Goal: Information Seeking & Learning: Learn about a topic

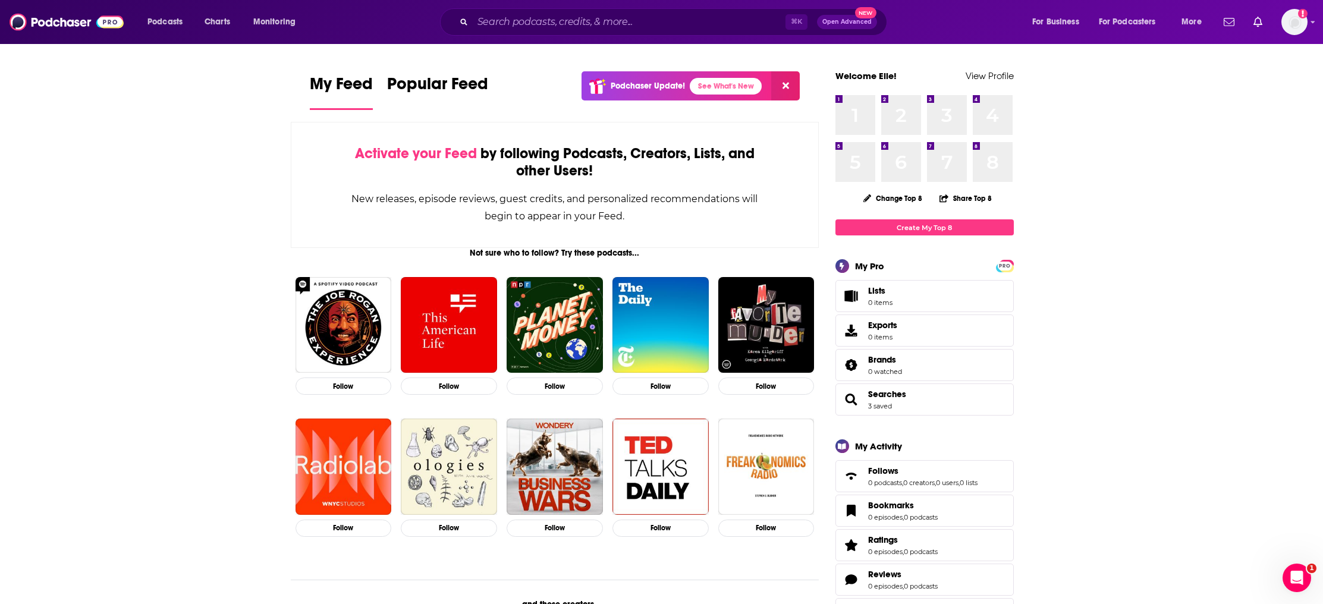
click at [575, 39] on div "Podcasts Charts Monitoring ⌘ K Open Advanced New For Business For Podcasters Mo…" at bounding box center [661, 22] width 1323 height 44
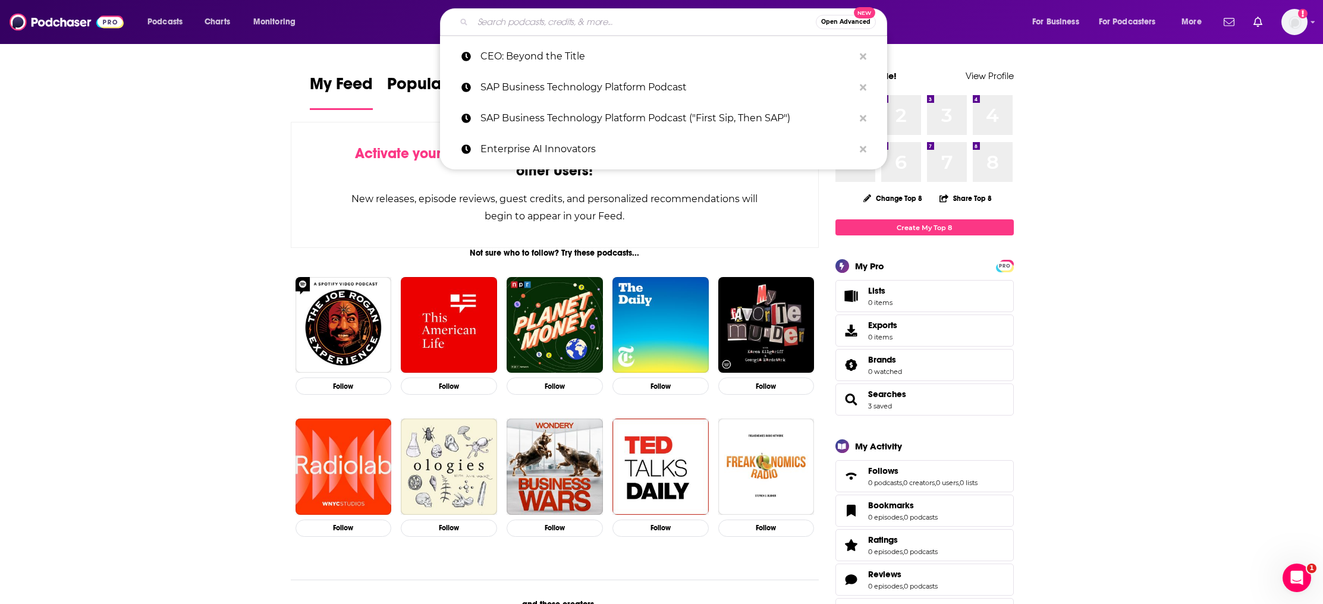
click at [571, 18] on input "Search podcasts, credits, & more..." at bounding box center [644, 21] width 343 height 19
paste input "CEO: Behind the Scenes"
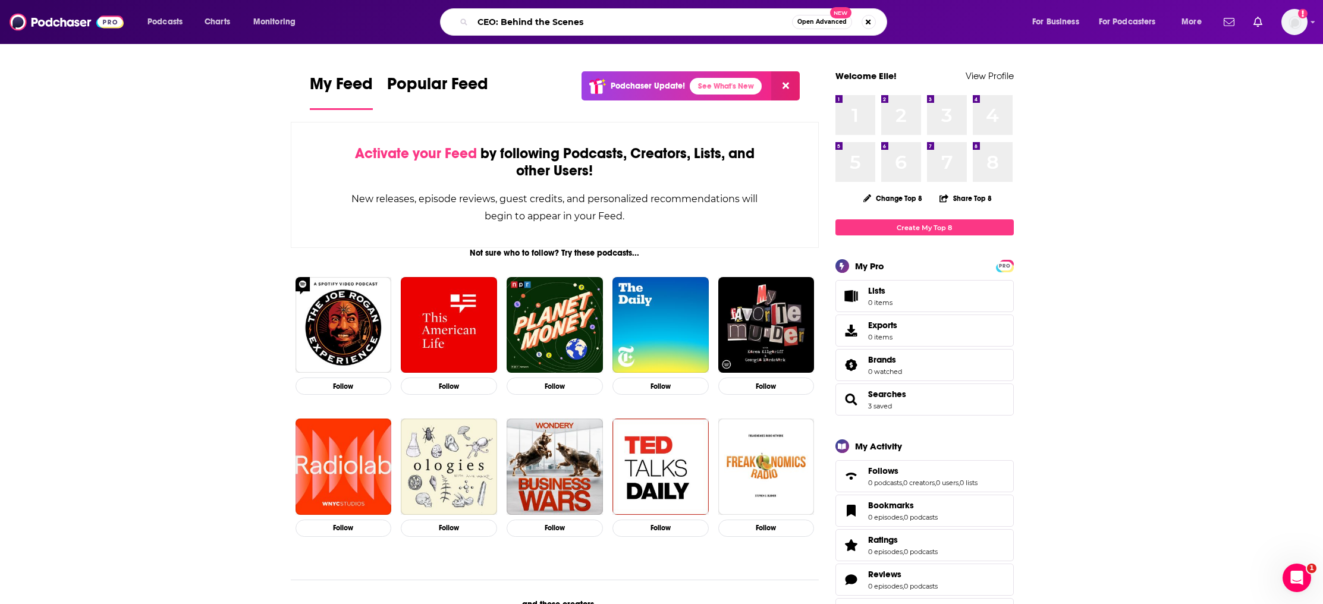
type input "CEO: Behind the Scenes"
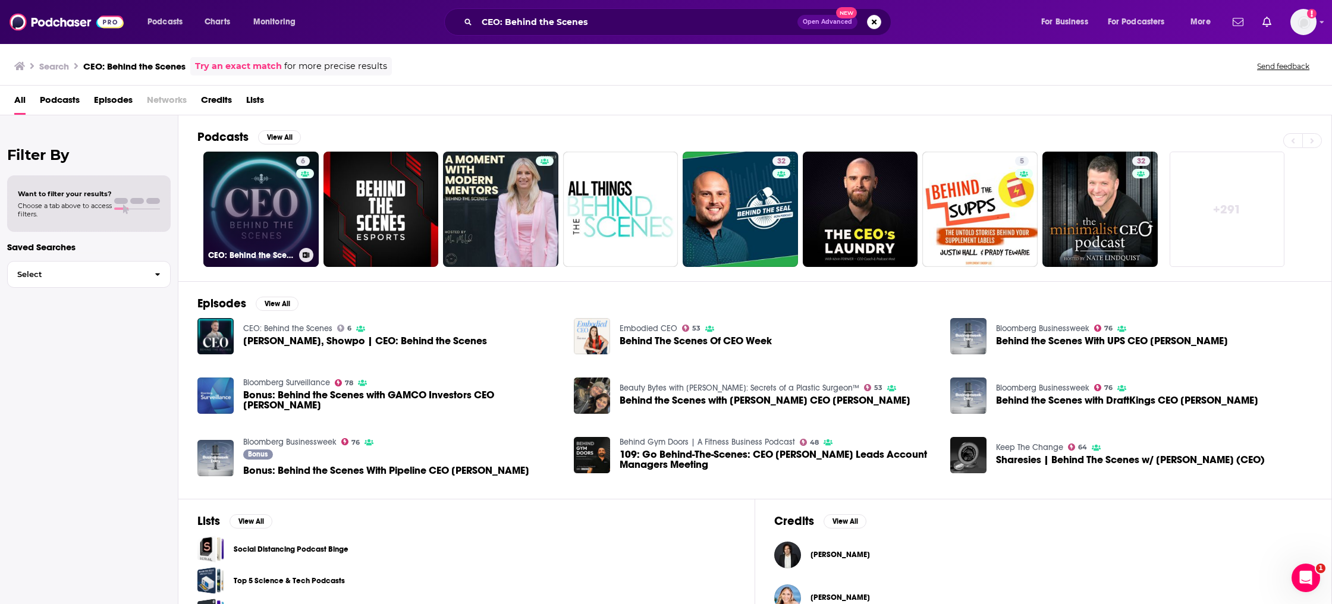
click at [288, 225] on link "6 CEO: Behind the Scenes" at bounding box center [260, 209] width 115 height 115
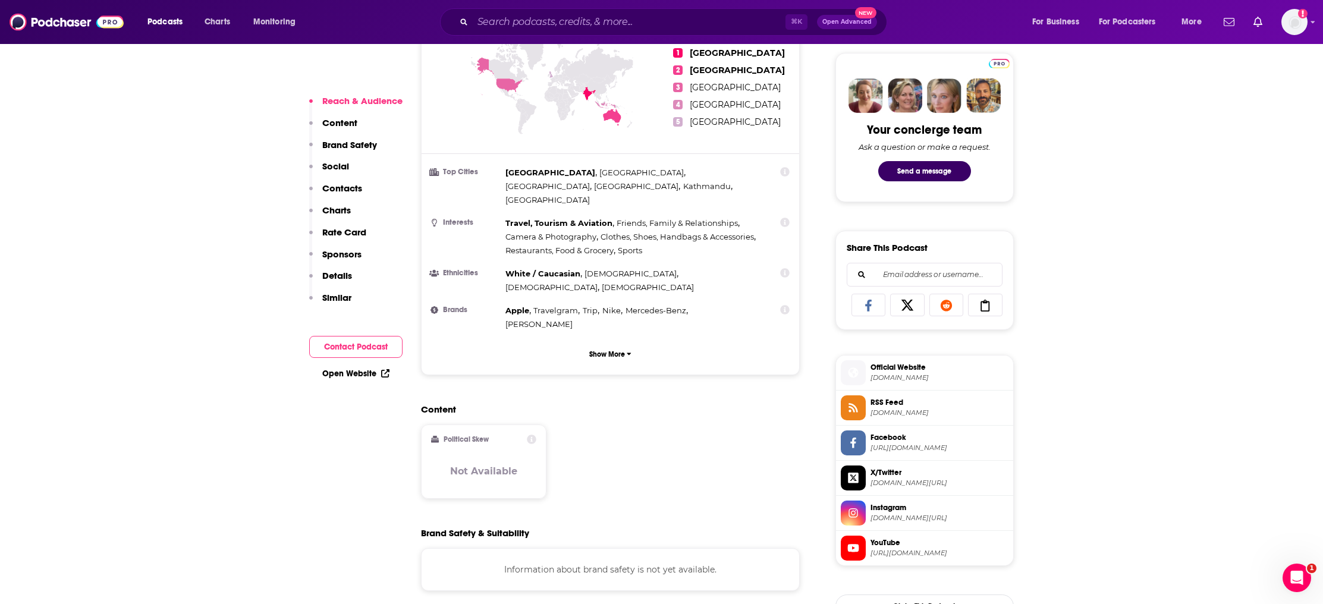
scroll to position [634, 0]
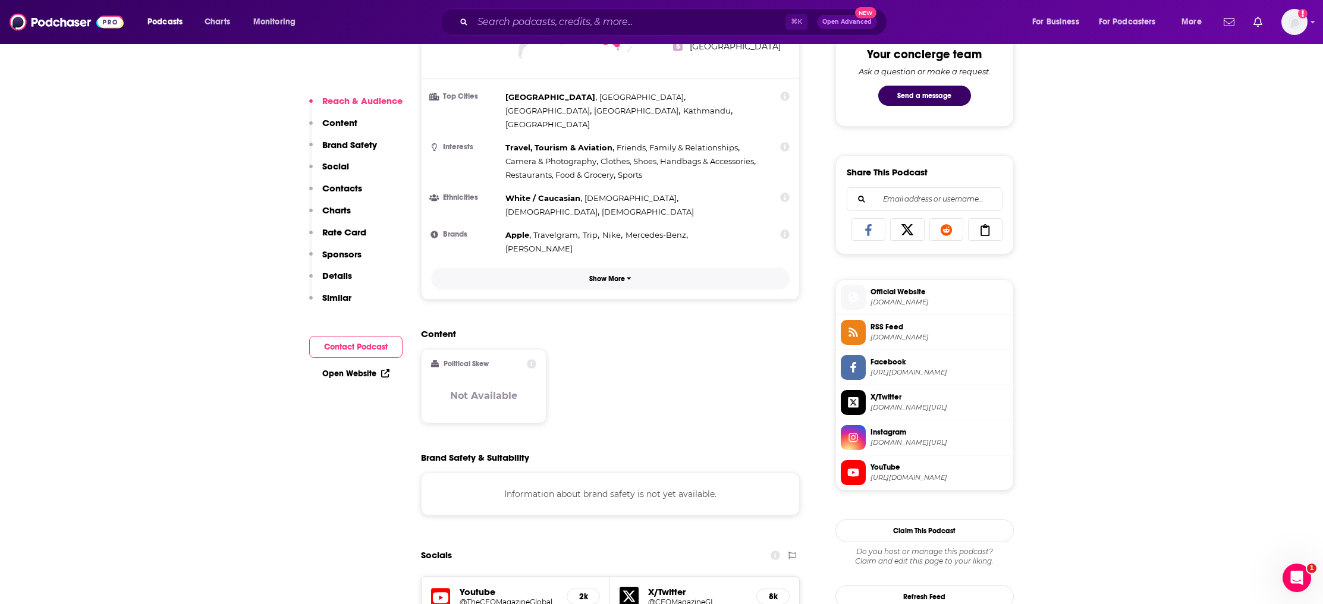
click at [614, 275] on p "Show More" at bounding box center [607, 279] width 36 height 8
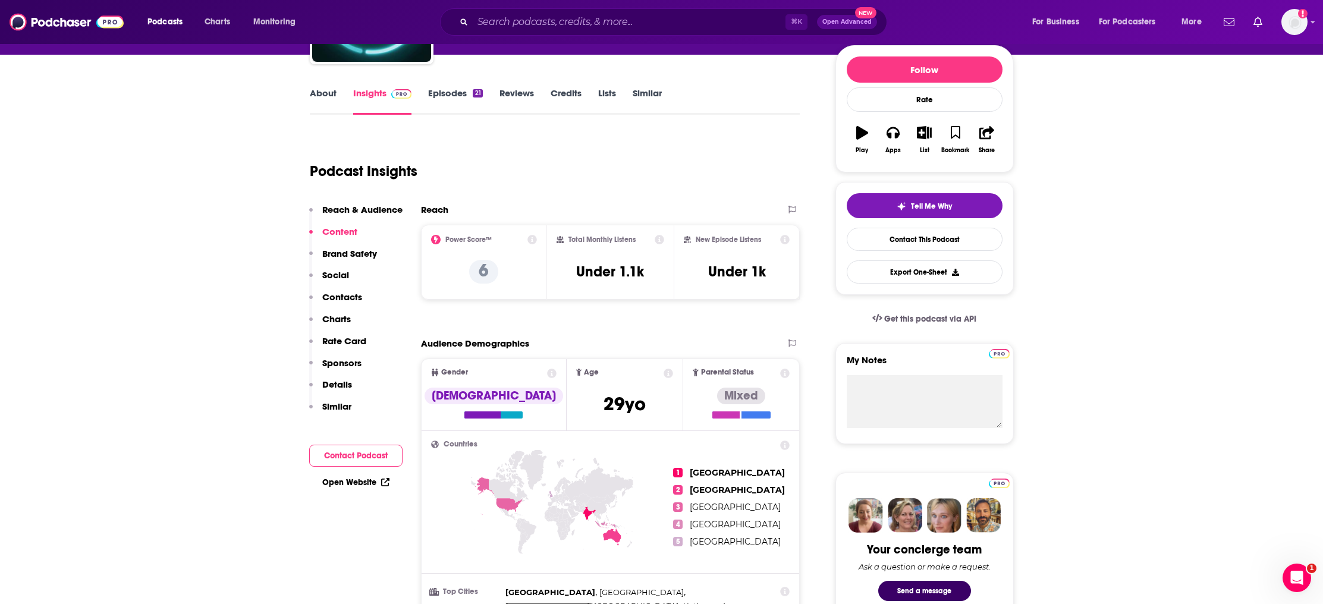
scroll to position [26, 0]
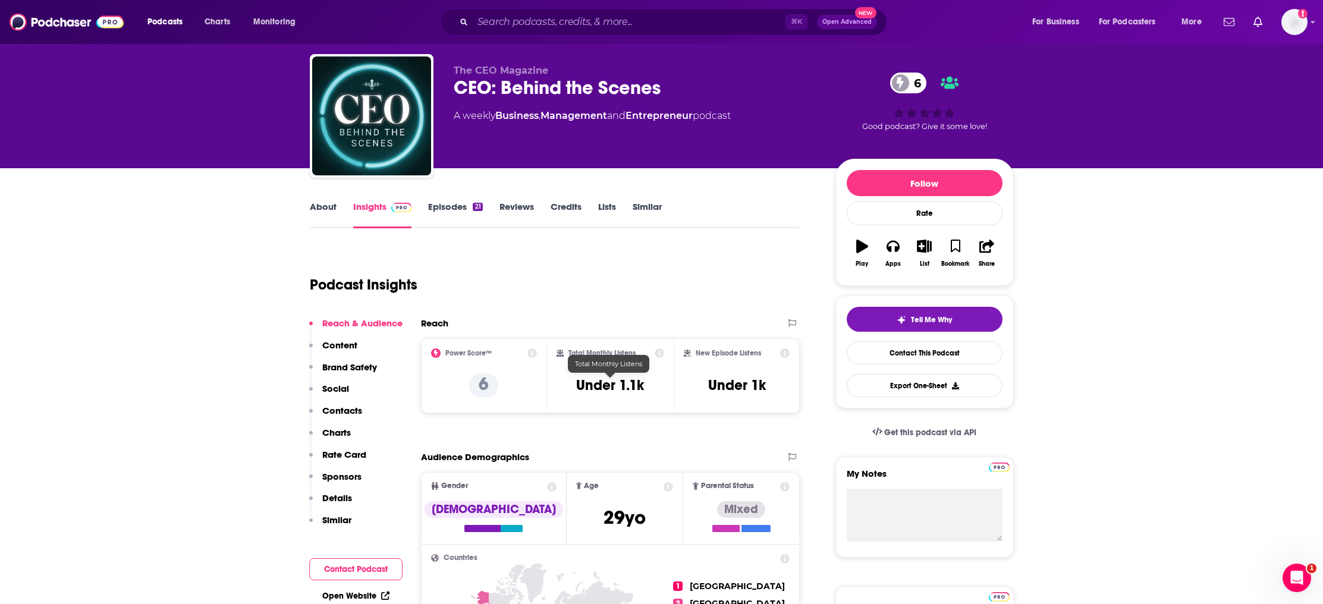
click at [602, 378] on h3 "Under 1.1k" at bounding box center [610, 385] width 68 height 18
click at [661, 353] on icon at bounding box center [660, 353] width 10 height 10
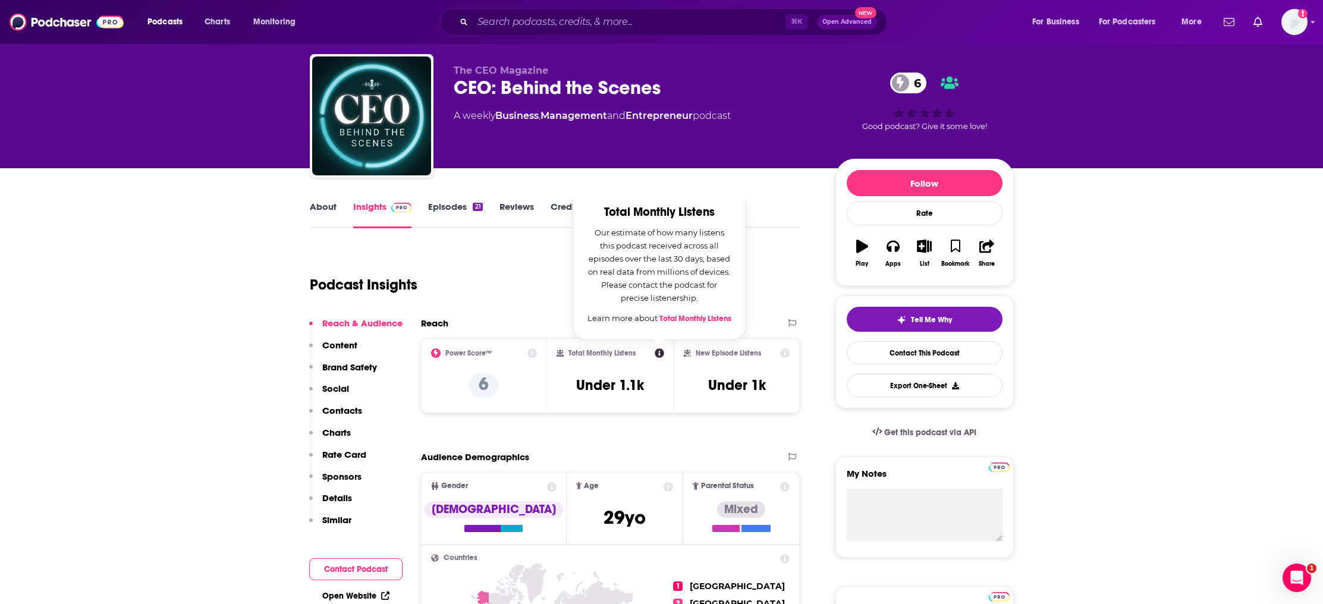
drag, startPoint x: 242, startPoint y: 430, endPoint x: 256, endPoint y: 427, distance: 14.6
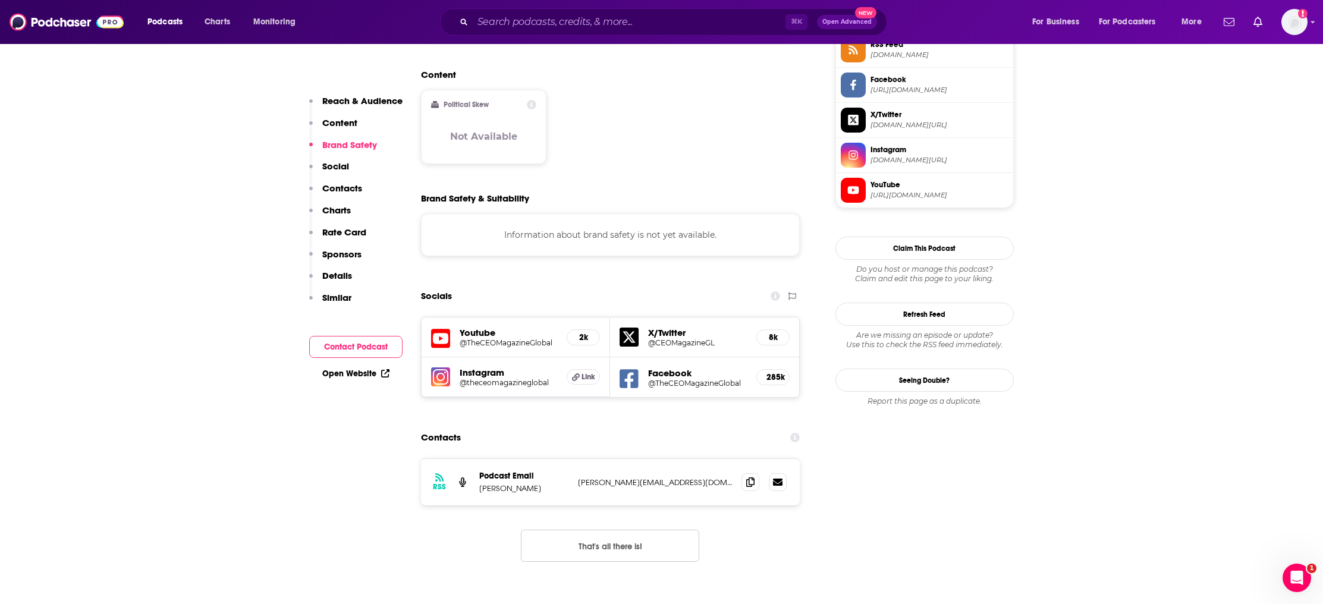
scroll to position [0, 0]
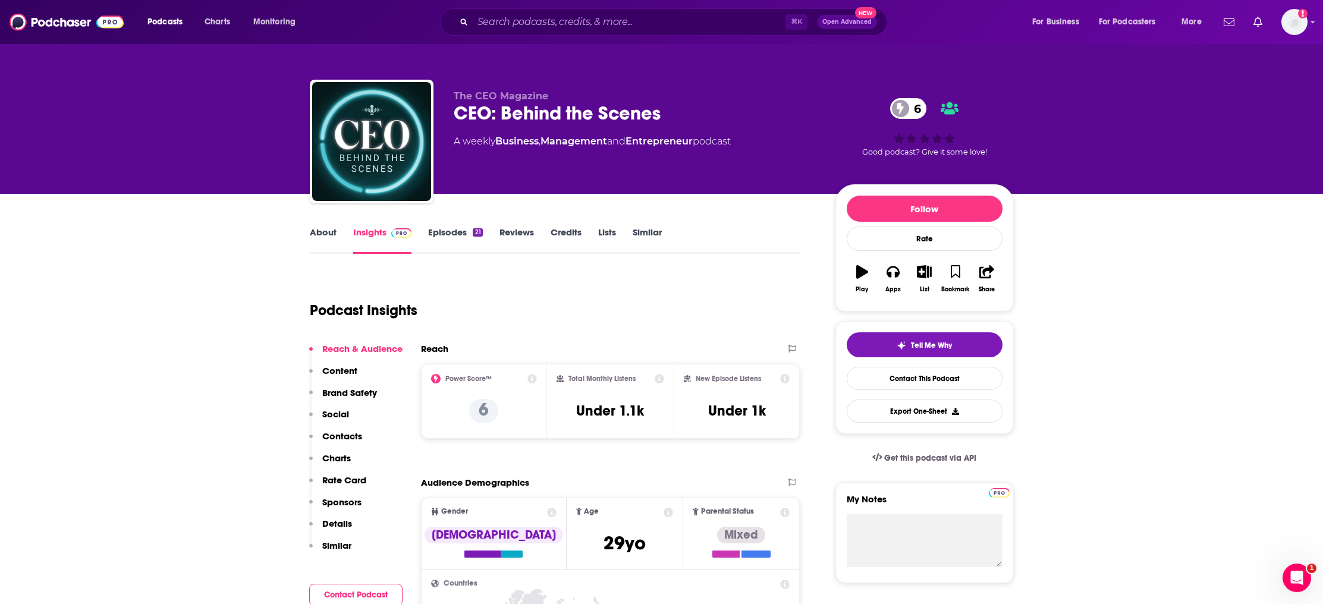
click at [520, 234] on link "Reviews" at bounding box center [516, 240] width 34 height 27
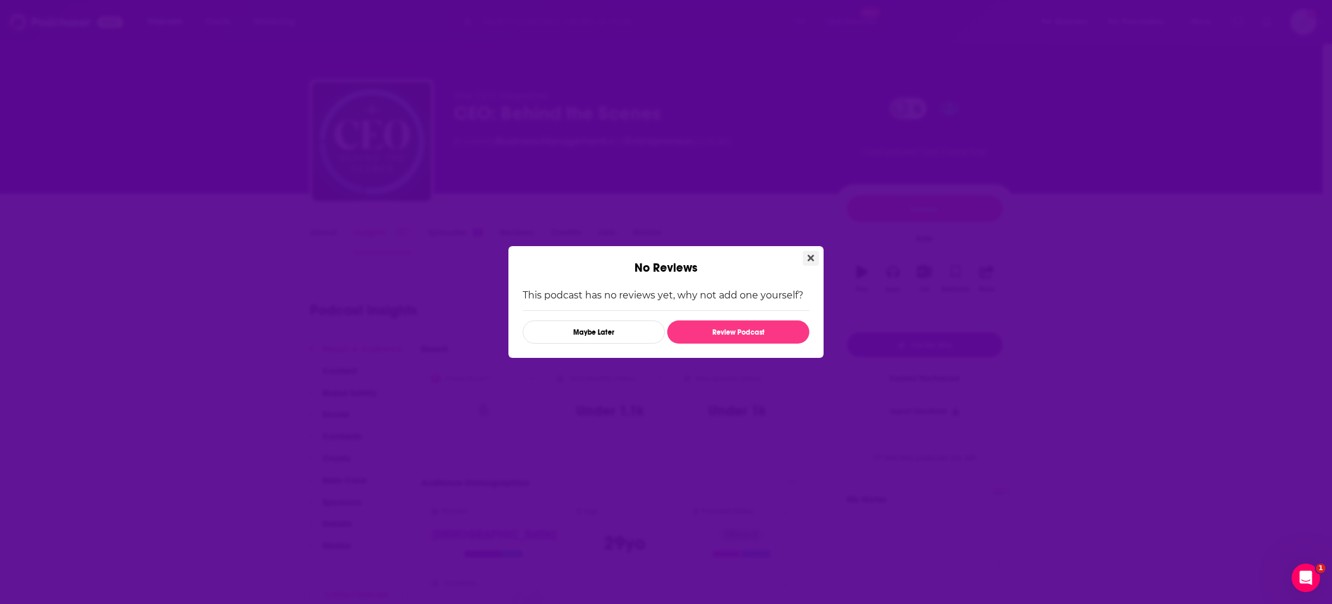
click at [814, 254] on button "Close" at bounding box center [811, 258] width 16 height 15
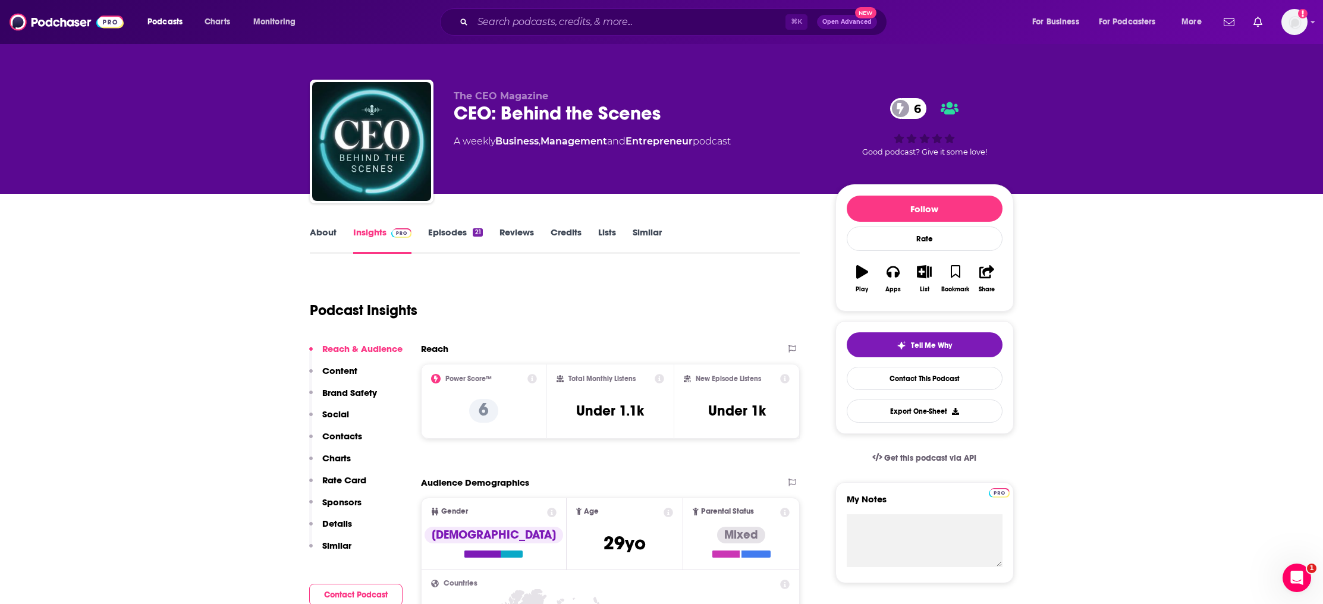
click at [331, 227] on link "About" at bounding box center [323, 240] width 27 height 27
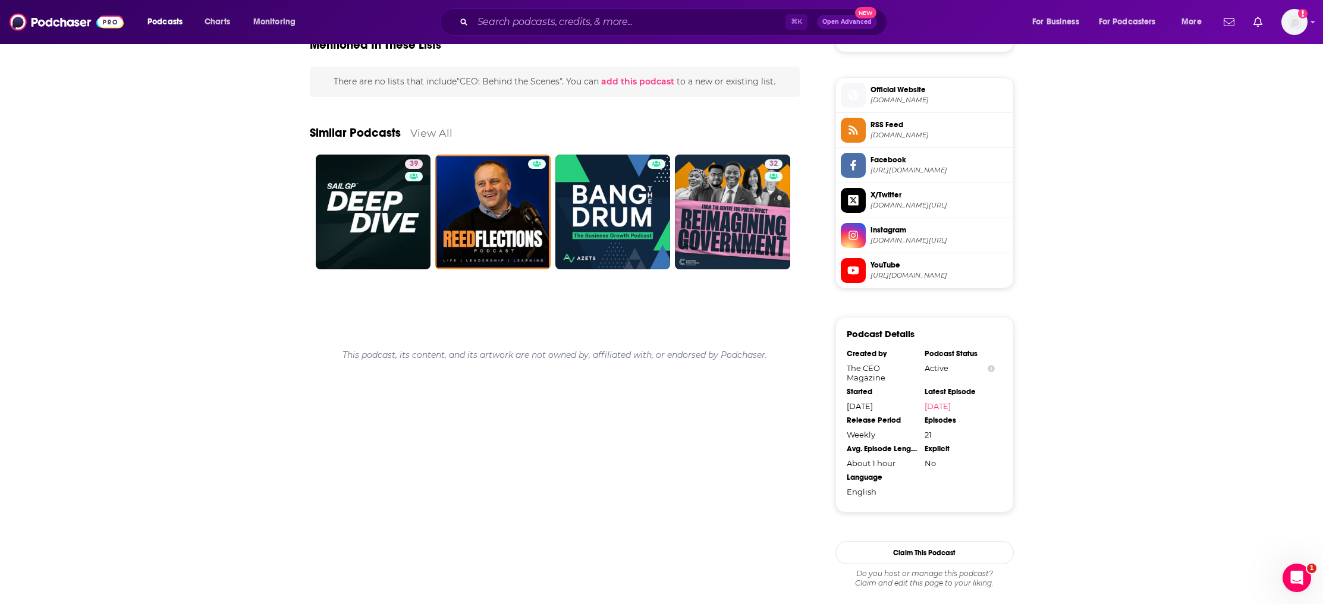
scroll to position [342, 0]
